Goal: Task Accomplishment & Management: Manage account settings

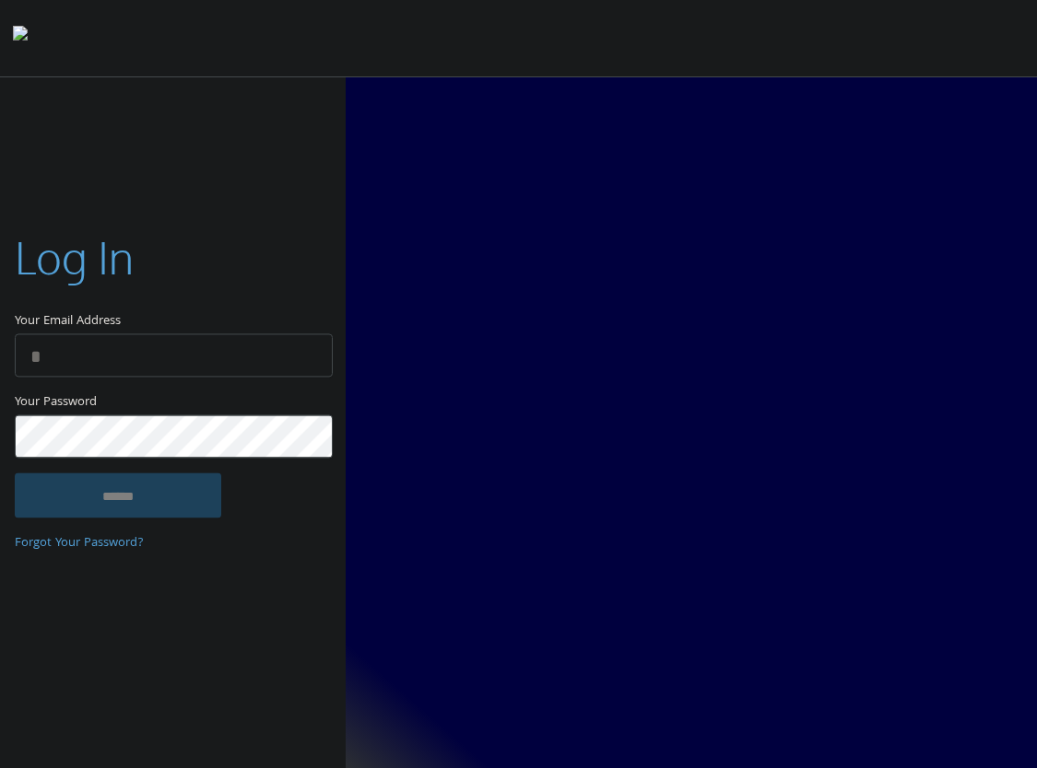
type input "**********"
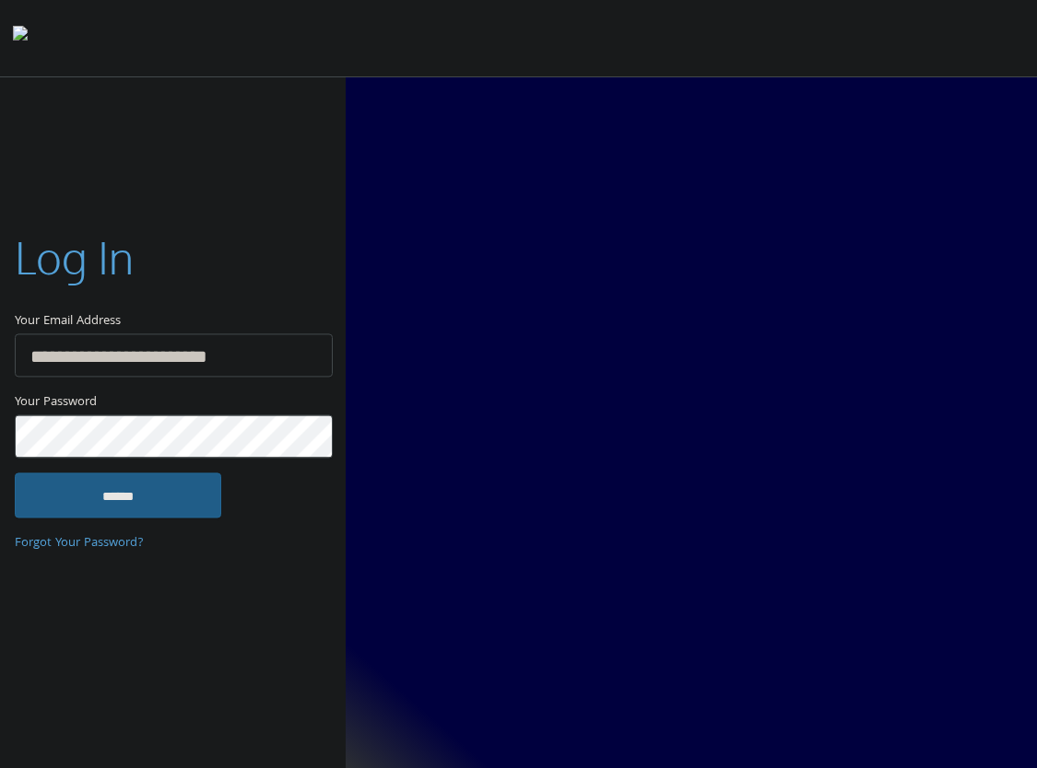
click at [62, 510] on input "******" at bounding box center [118, 496] width 206 height 44
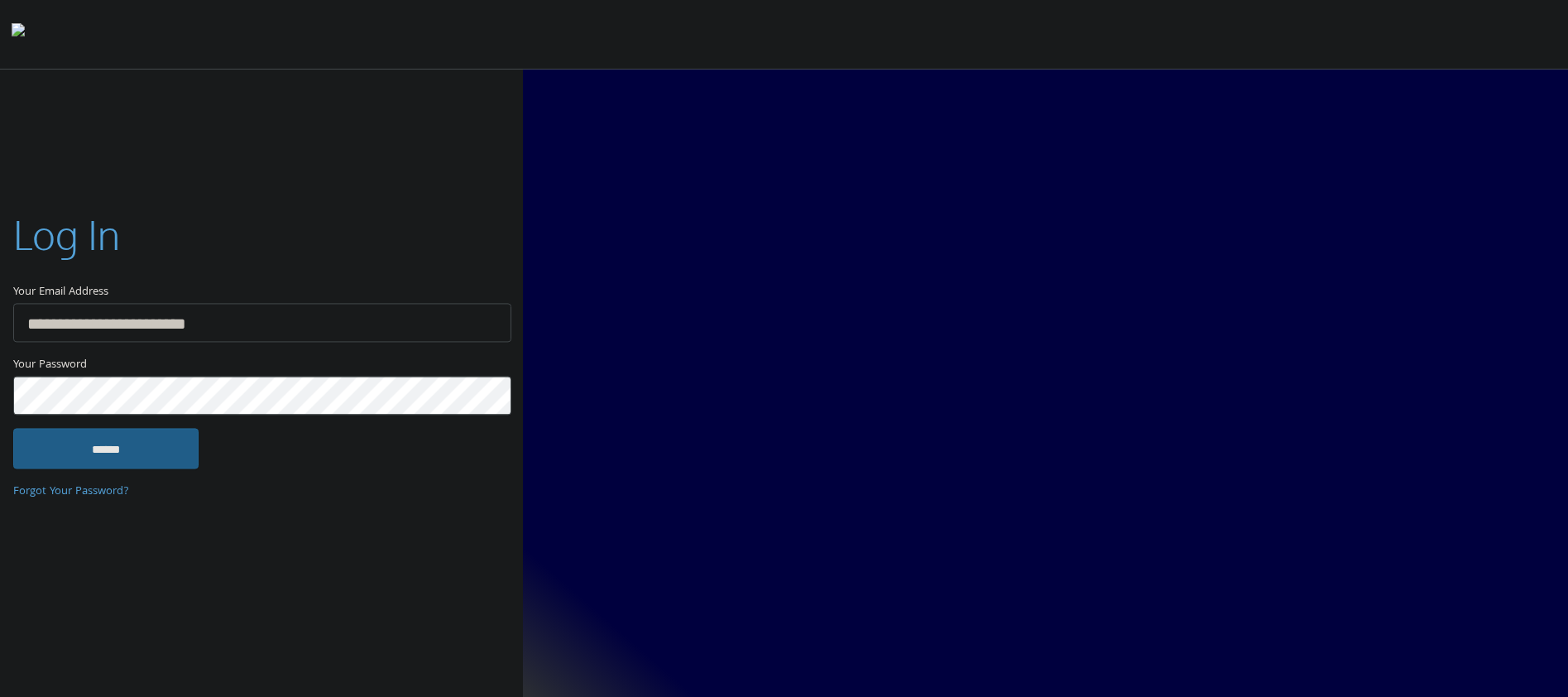
click at [119, 440] on input "******" at bounding box center [106, 448] width 185 height 40
